Goal: Information Seeking & Learning: Learn about a topic

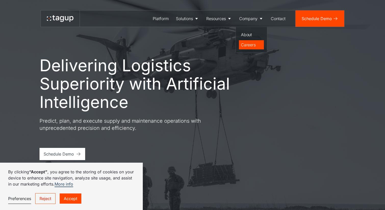
click at [250, 43] on div "Careers" at bounding box center [251, 45] width 21 height 6
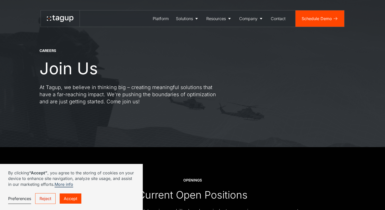
scroll to position [82, 0]
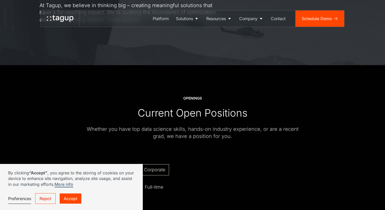
click at [77, 197] on link "Accept" at bounding box center [71, 199] width 22 height 10
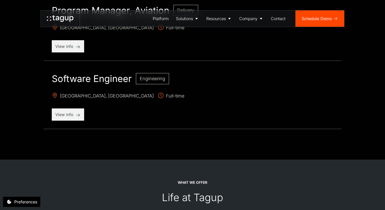
scroll to position [518, 0]
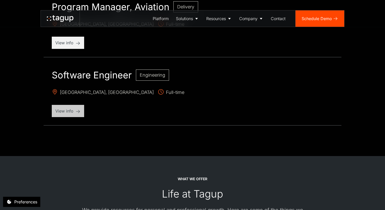
click at [70, 112] on p "View info" at bounding box center [67, 111] width 25 height 6
